Goal: Information Seeking & Learning: Learn about a topic

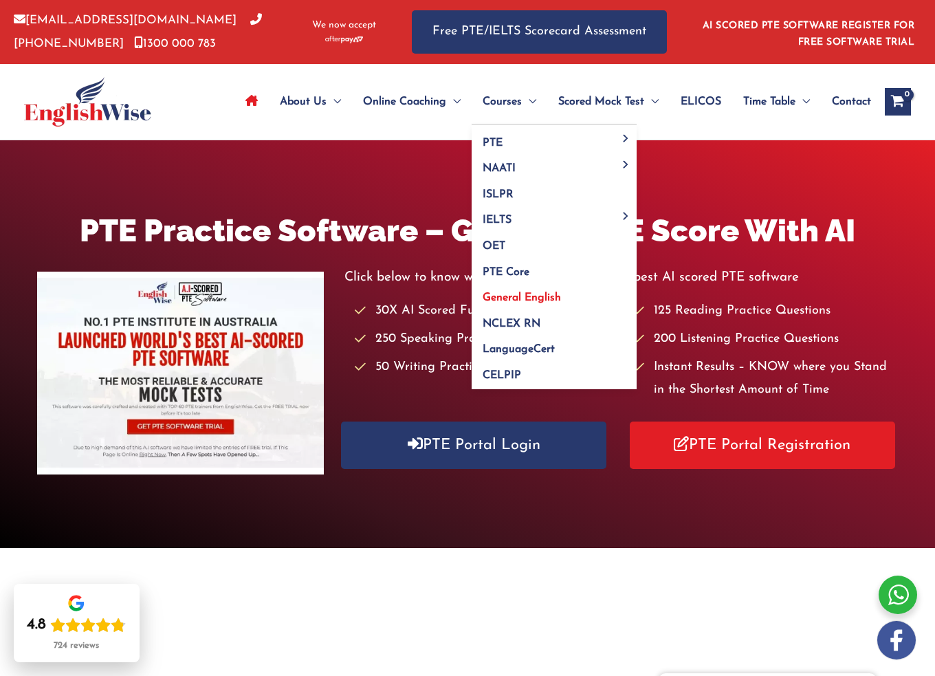
click at [521, 294] on span "General English" at bounding box center [522, 297] width 78 height 11
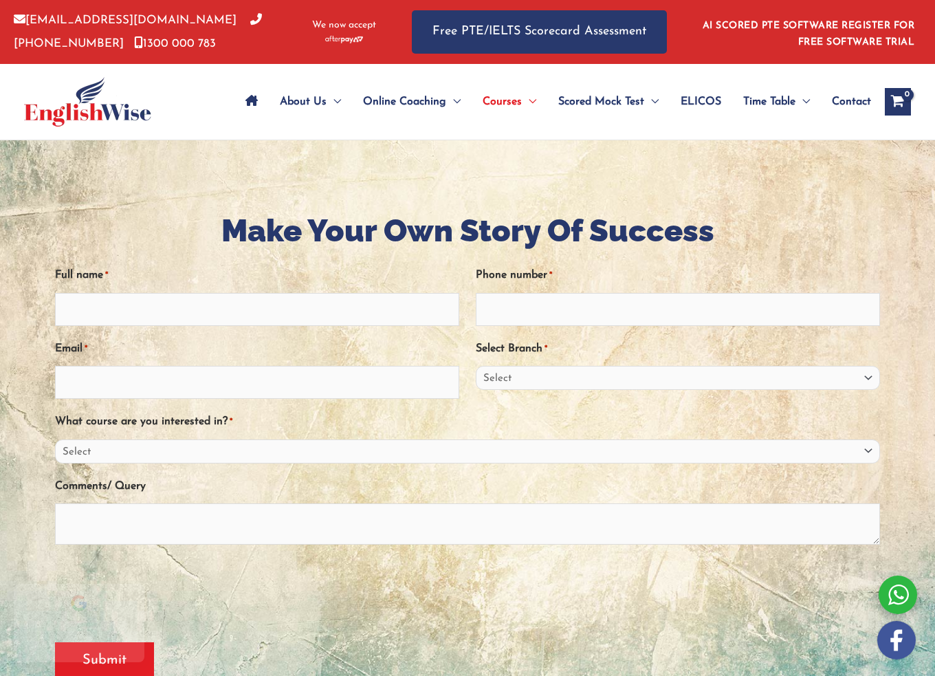
click at [704, 99] on span "ELICOS" at bounding box center [701, 102] width 41 height 48
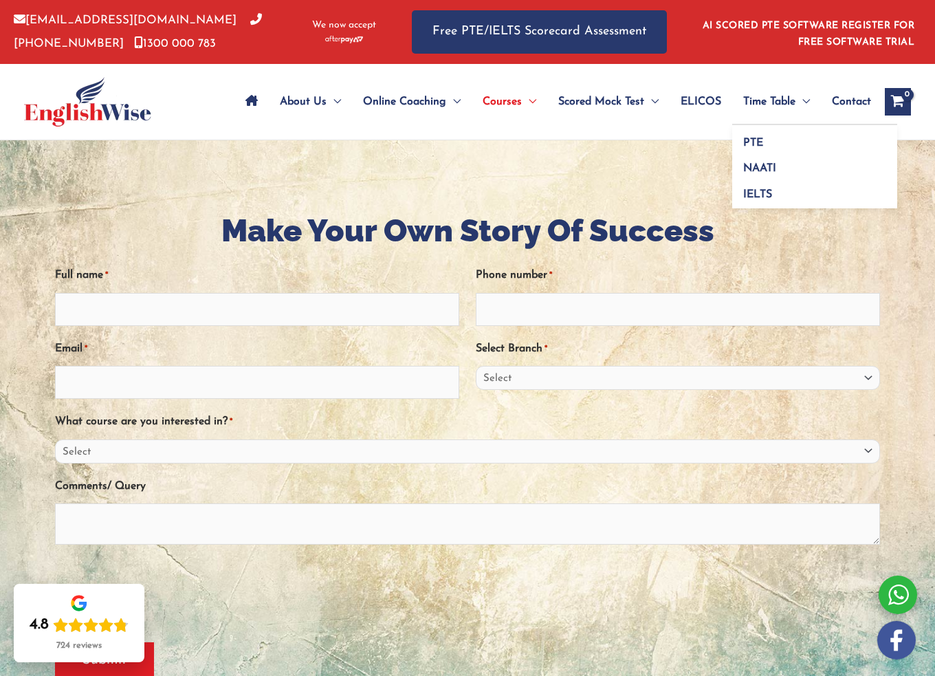
click at [767, 98] on span "Time Table" at bounding box center [769, 102] width 52 height 48
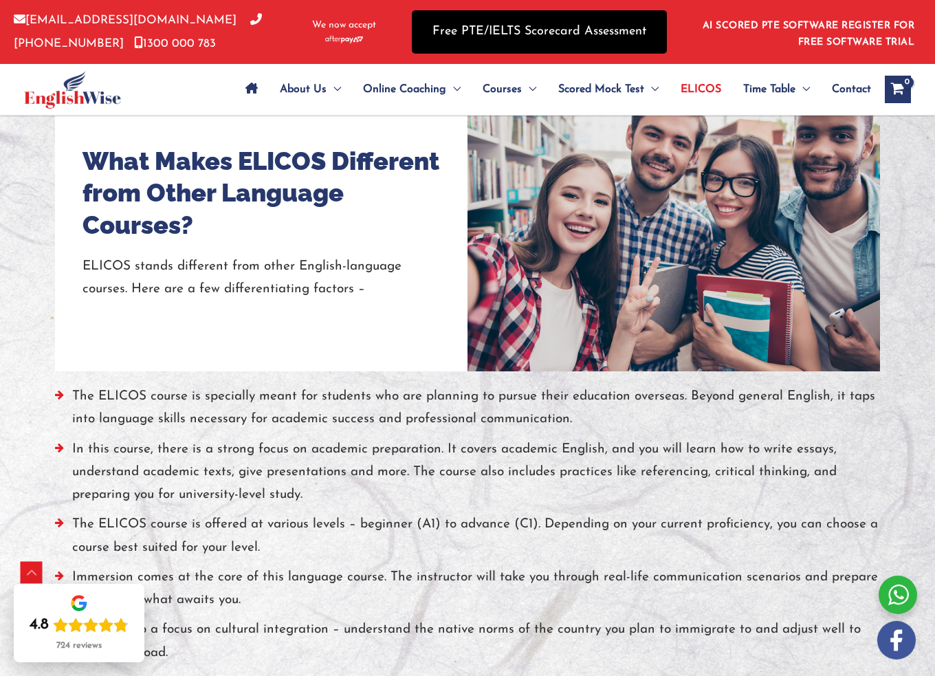
scroll to position [989, 0]
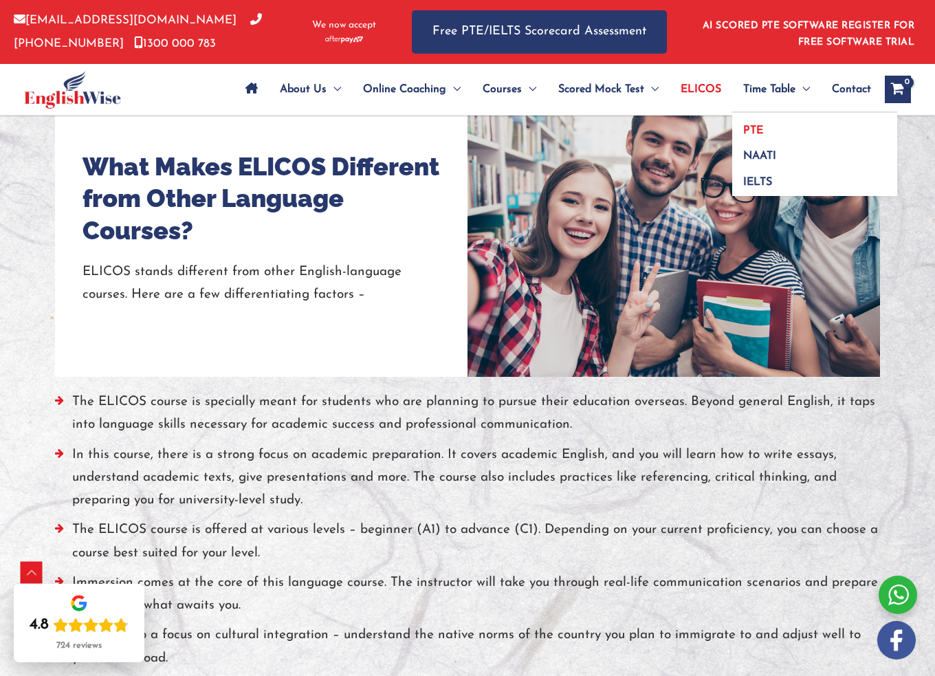
click at [753, 129] on span "PTE" at bounding box center [753, 130] width 20 height 11
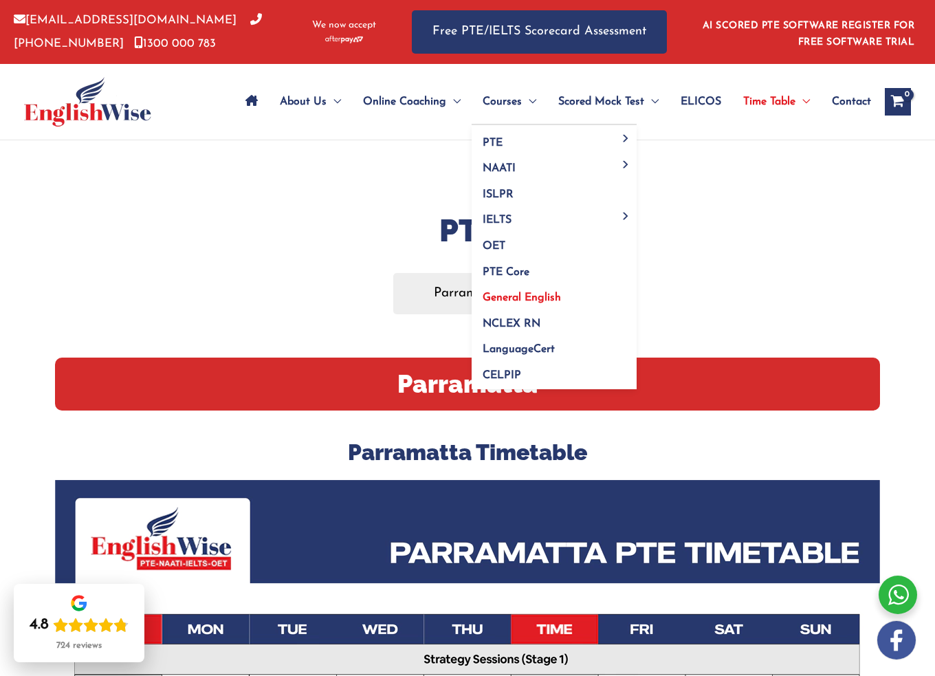
click at [506, 298] on span "General English" at bounding box center [522, 297] width 78 height 11
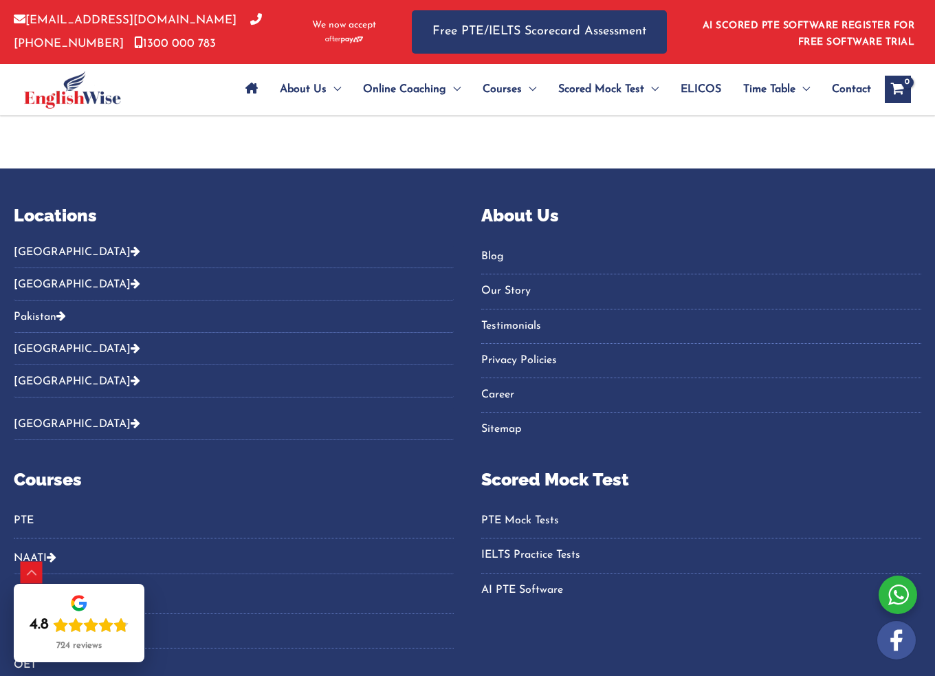
scroll to position [3003, 0]
